Goal: Register for event/course: Sign up to attend an event or enroll in a course

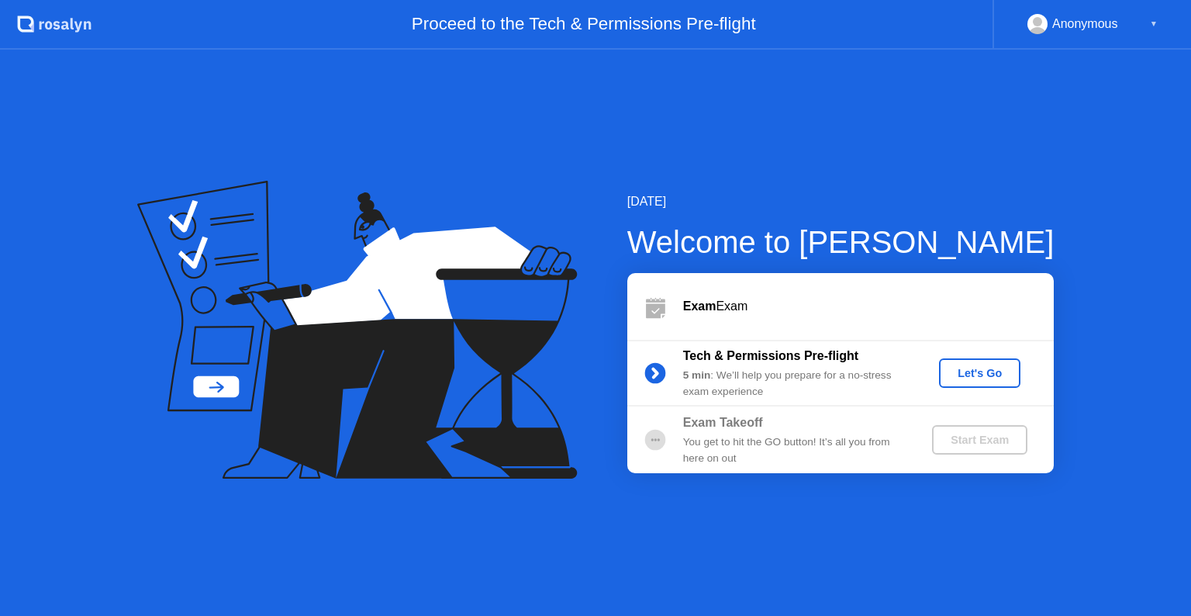
click at [949, 361] on button "Let's Go" at bounding box center [979, 372] width 81 height 29
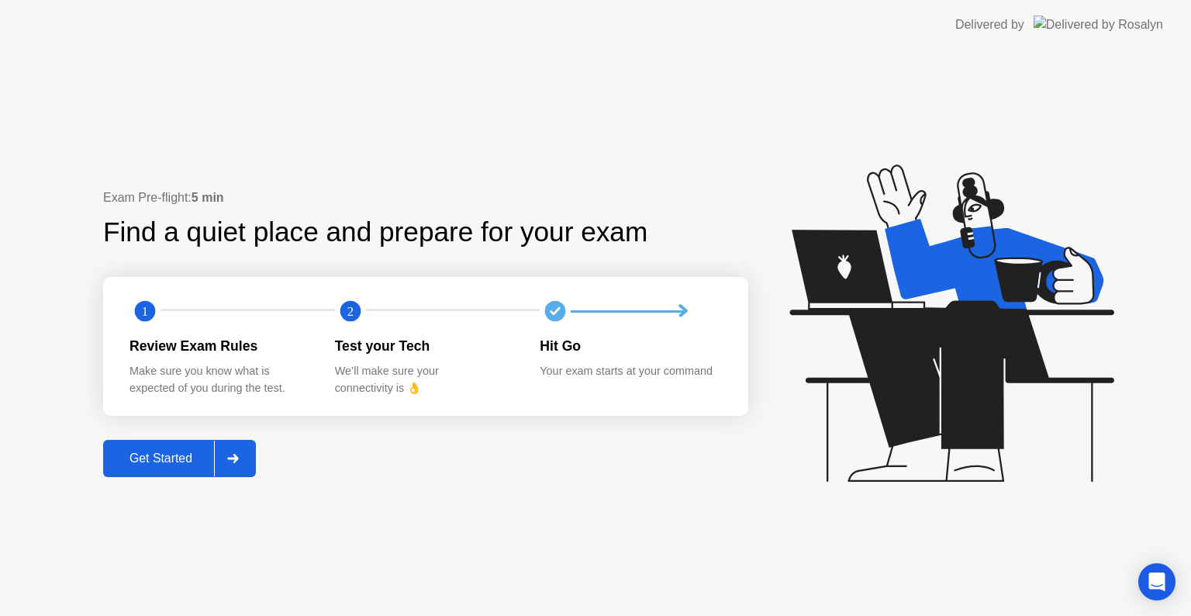
click at [206, 451] on div "Get Started" at bounding box center [161, 458] width 106 height 14
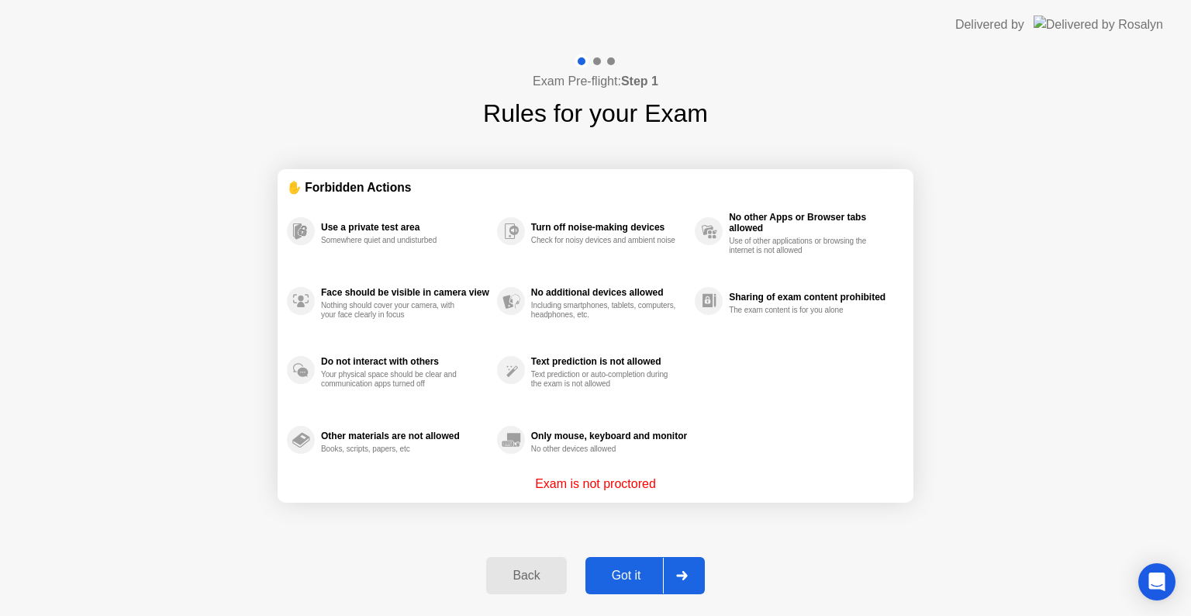
click at [629, 574] on div "Got it" at bounding box center [626, 576] width 73 height 14
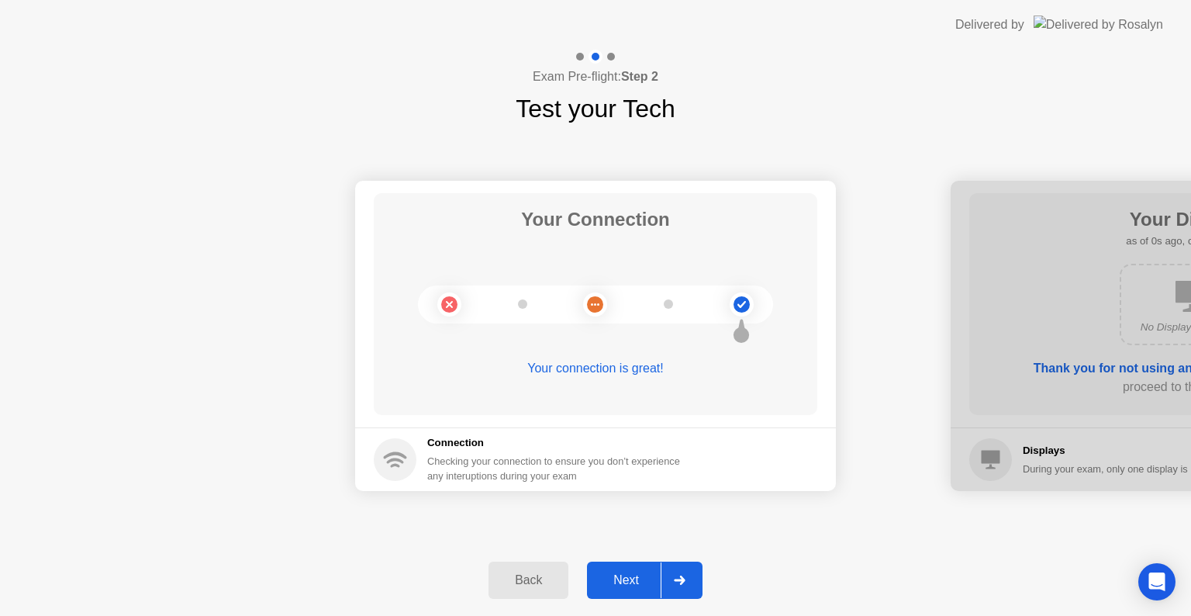
click at [629, 574] on div "Next" at bounding box center [626, 580] width 69 height 14
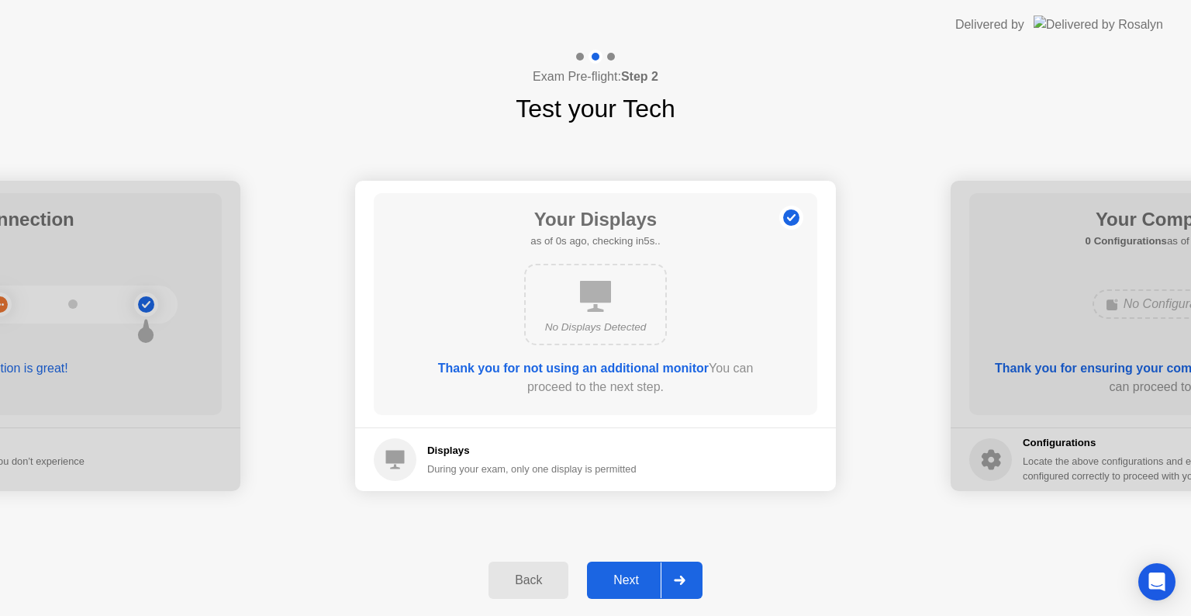
click at [629, 574] on div "Next" at bounding box center [626, 580] width 69 height 14
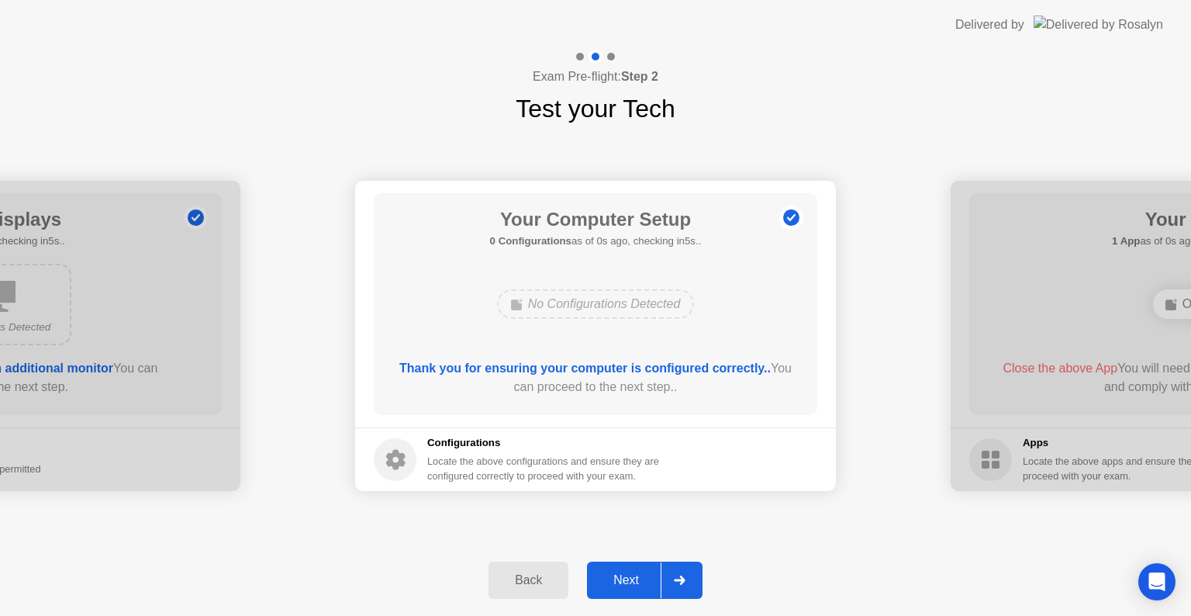
click at [629, 574] on div "Next" at bounding box center [626, 580] width 69 height 14
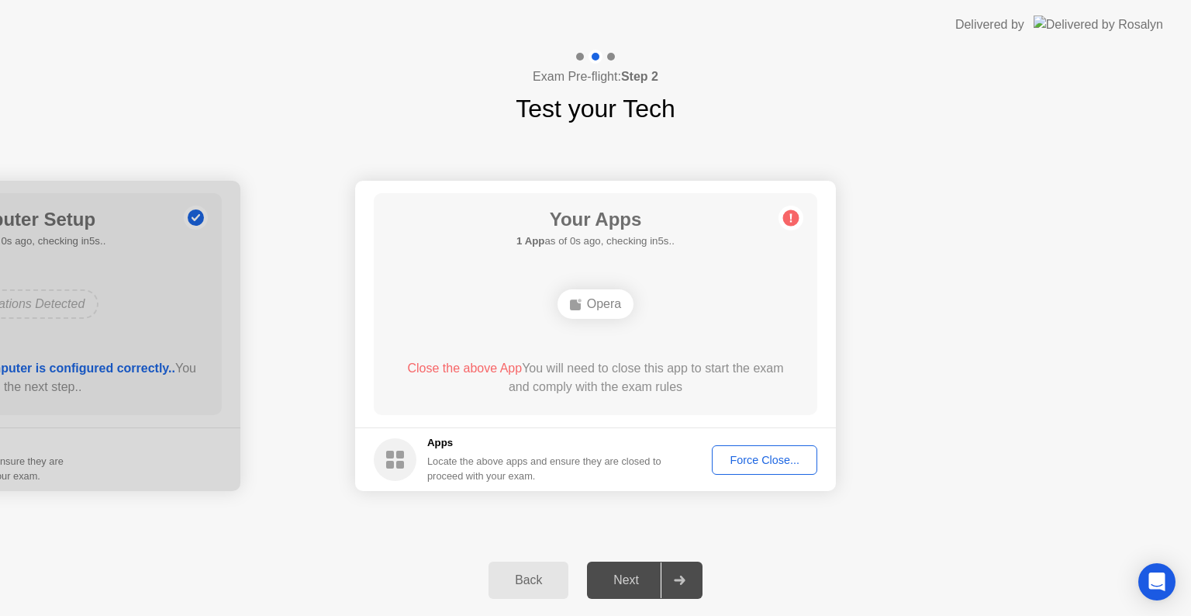
click at [627, 573] on div "Next" at bounding box center [626, 580] width 69 height 14
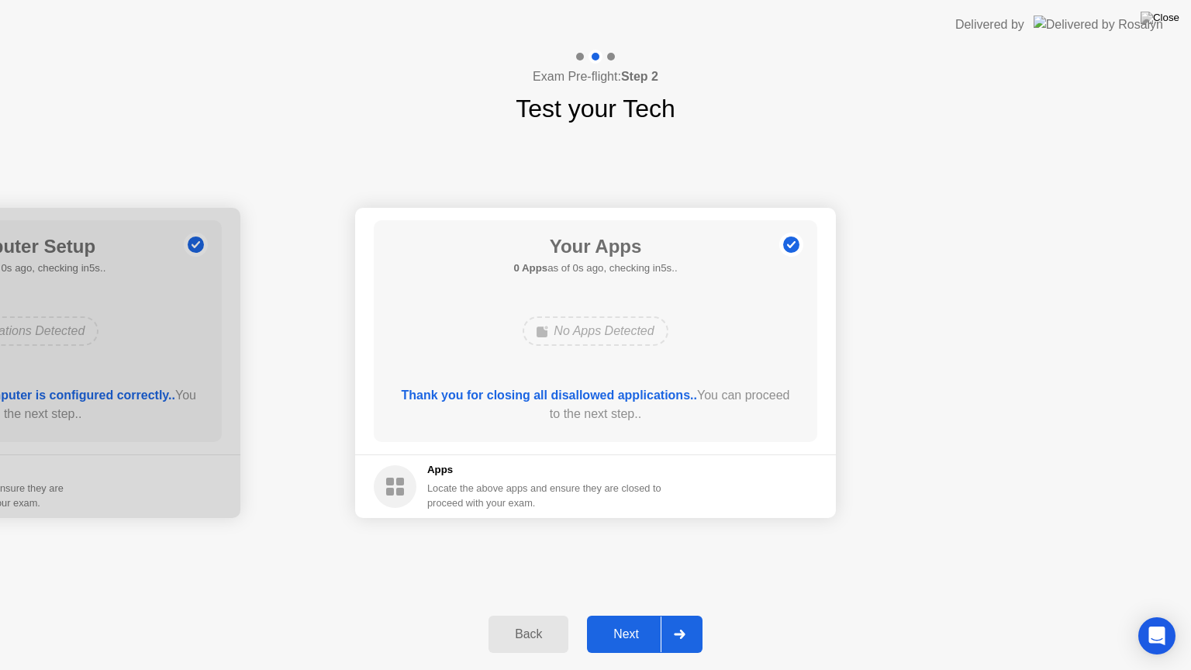
click at [636, 615] on div "Next" at bounding box center [626, 634] width 69 height 14
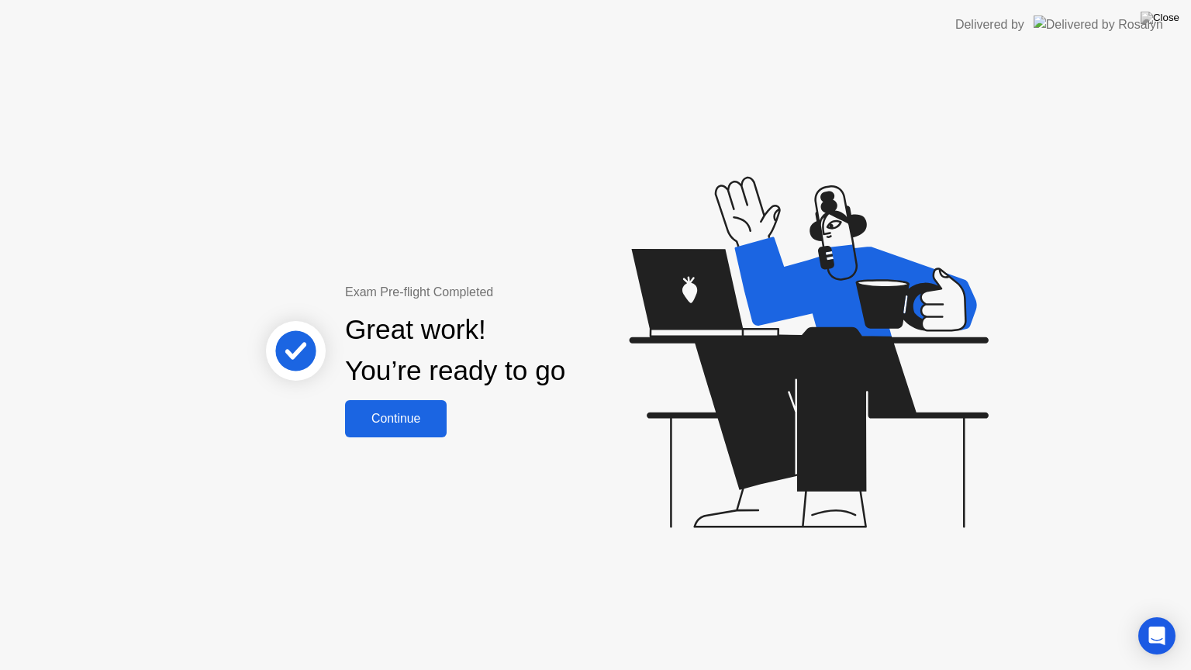
click at [422, 439] on div "Exam Pre-flight Completed Great work! You’re ready to go Continue" at bounding box center [595, 360] width 1191 height 620
click at [413, 420] on div "Continue" at bounding box center [396, 419] width 92 height 14
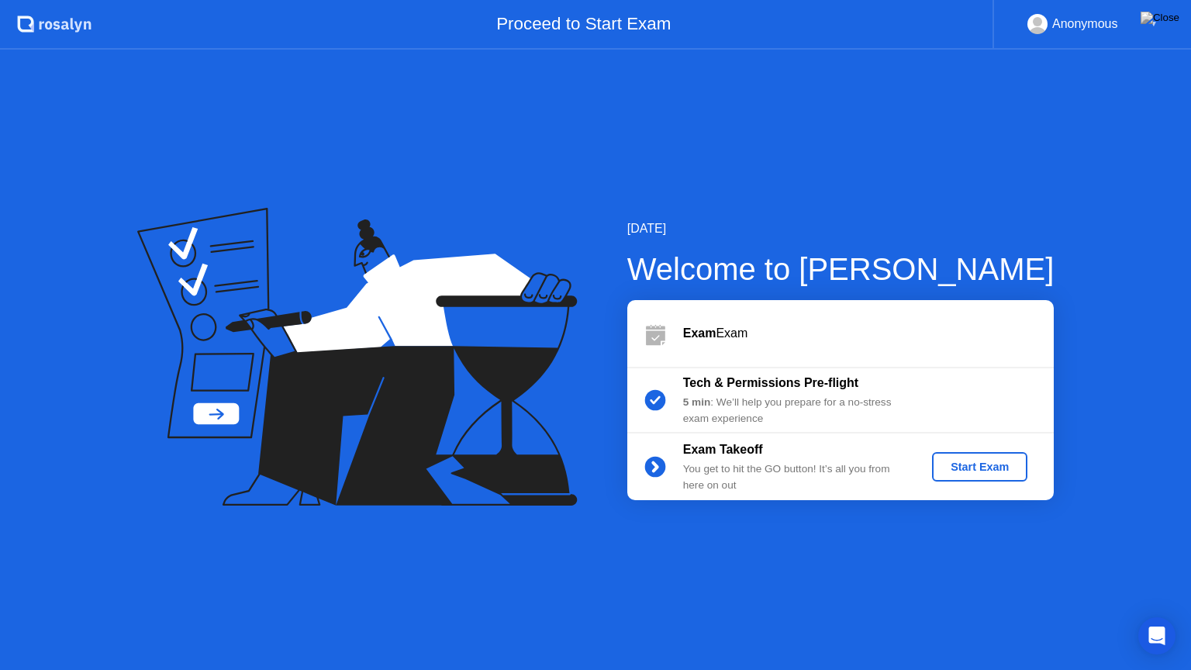
click at [970, 471] on div "Start Exam" at bounding box center [979, 467] width 83 height 12
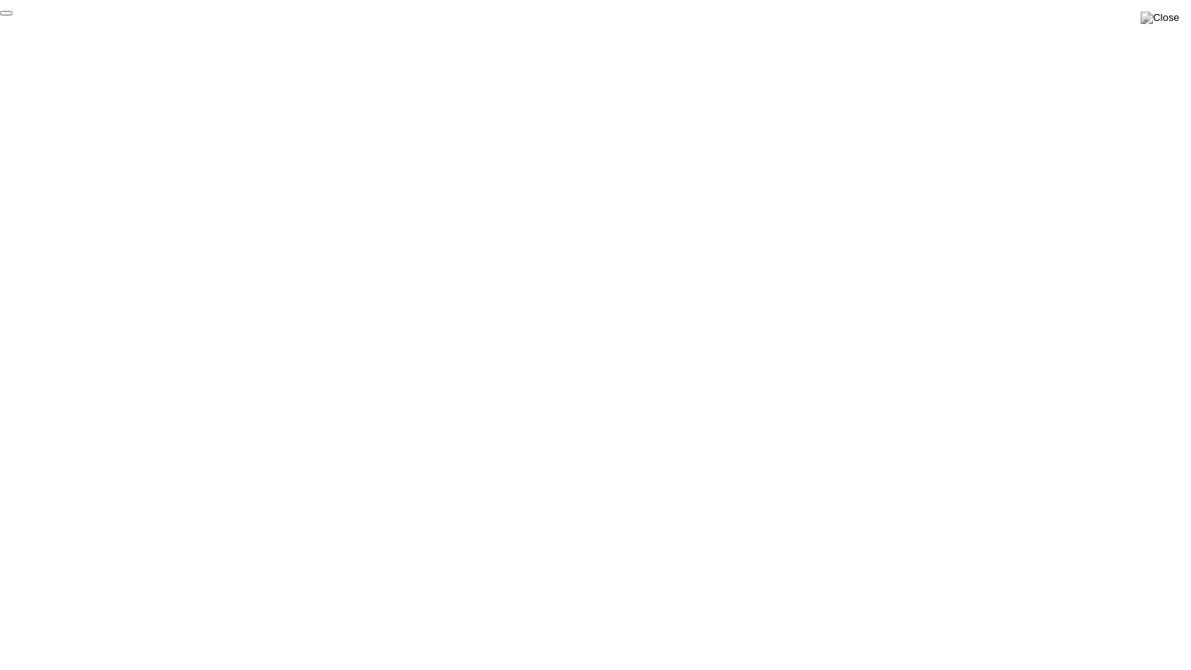
click div "End Proctoring Session"
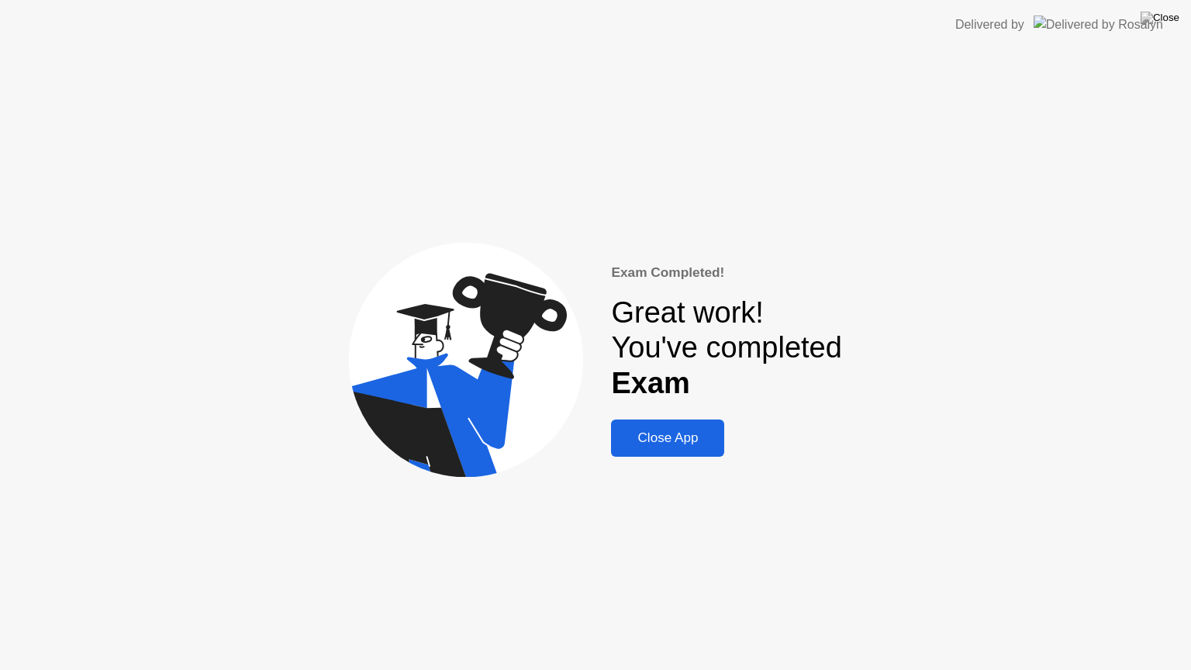
click at [717, 450] on button "Close App" at bounding box center [667, 438] width 113 height 37
